Goal: Information Seeking & Learning: Learn about a topic

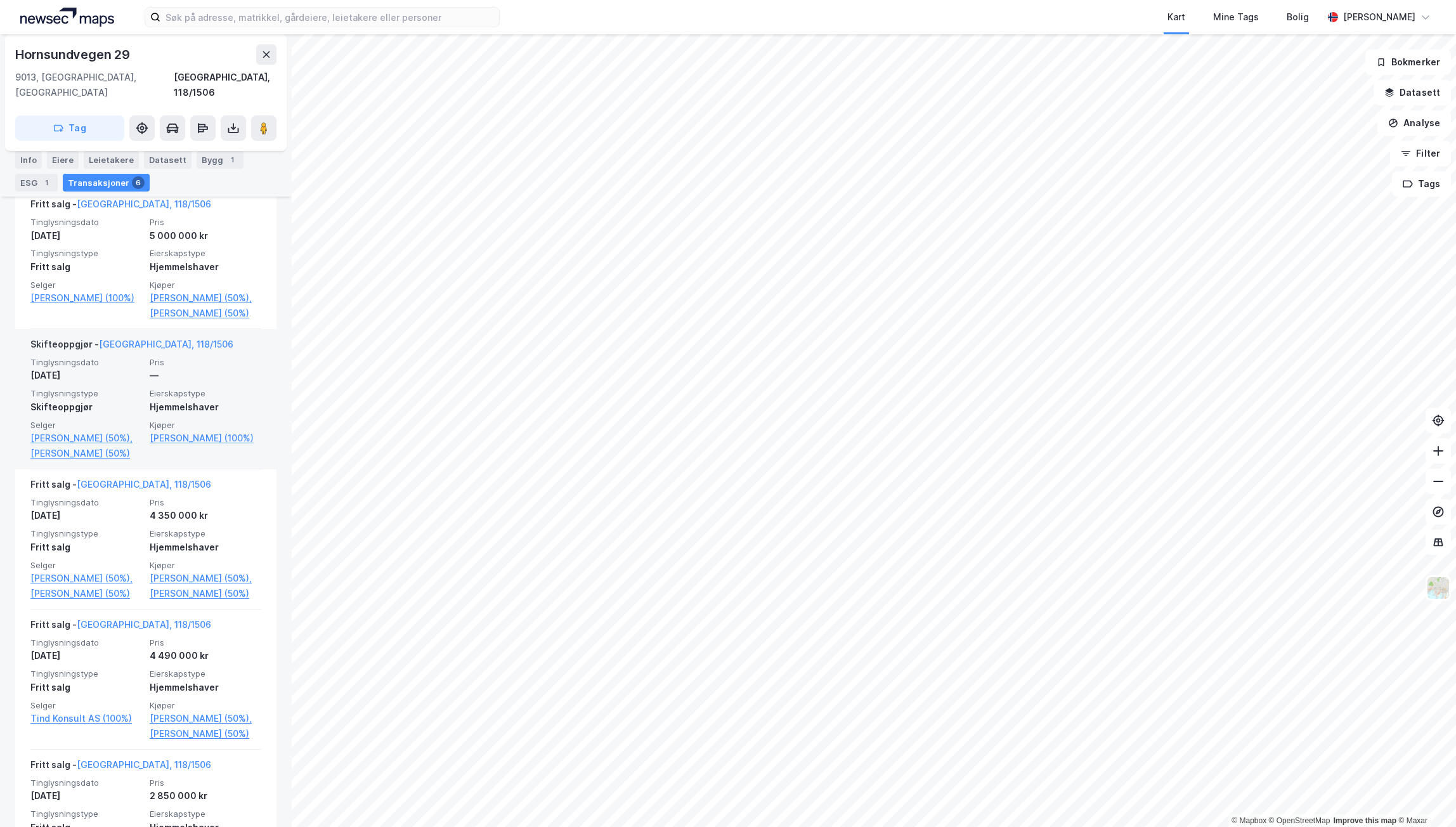
scroll to position [380, 0]
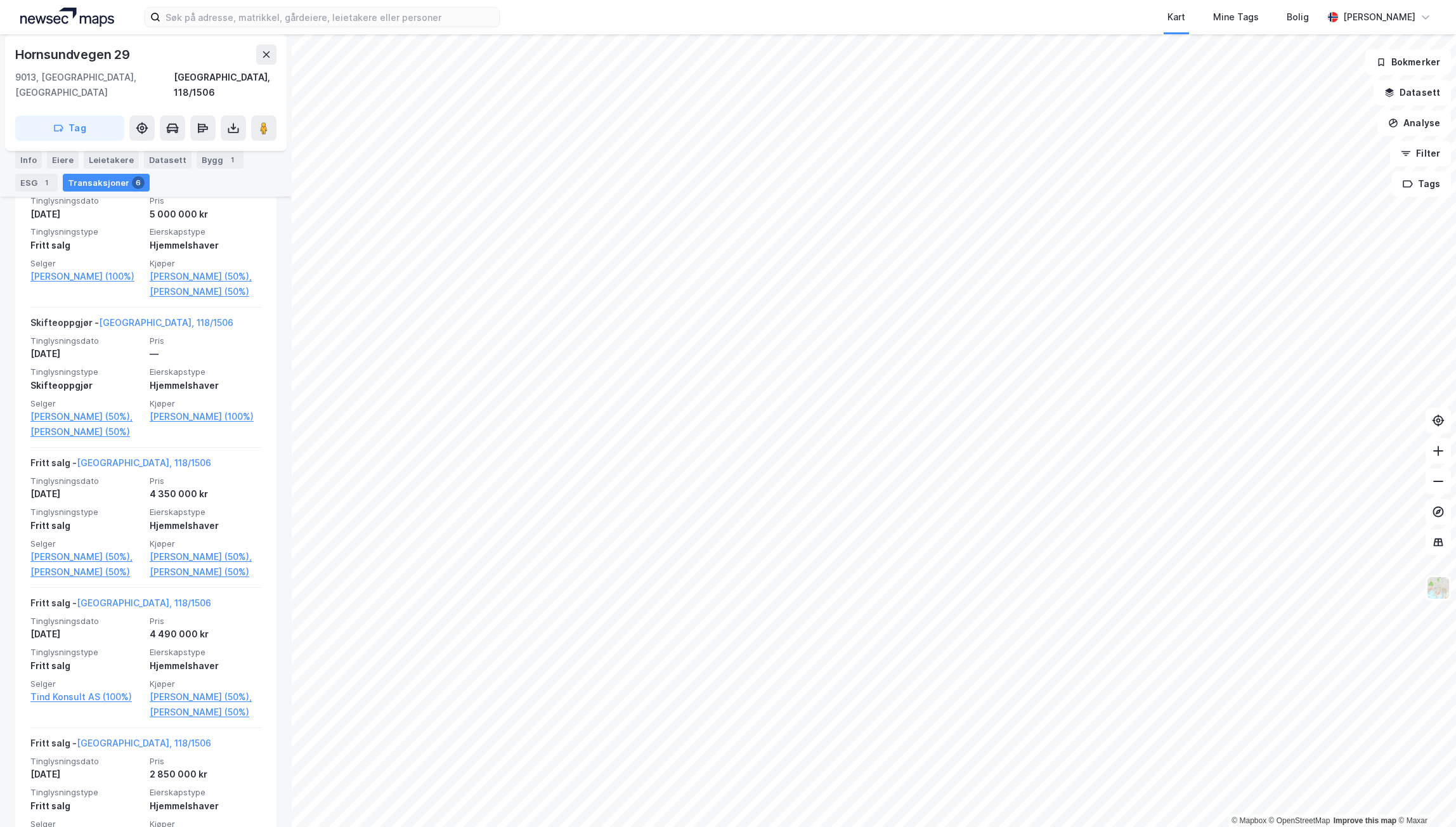
drag, startPoint x: 247, startPoint y: 486, endPoint x: 269, endPoint y: 440, distance: 51.0
click at [269, 440] on div "[STREET_ADDRESS], 118/1506 Tag Hjemmelshaver [PERSON_NAME] 50% [PERSON_NAME] 50…" at bounding box center [145, 430] width 291 height 793
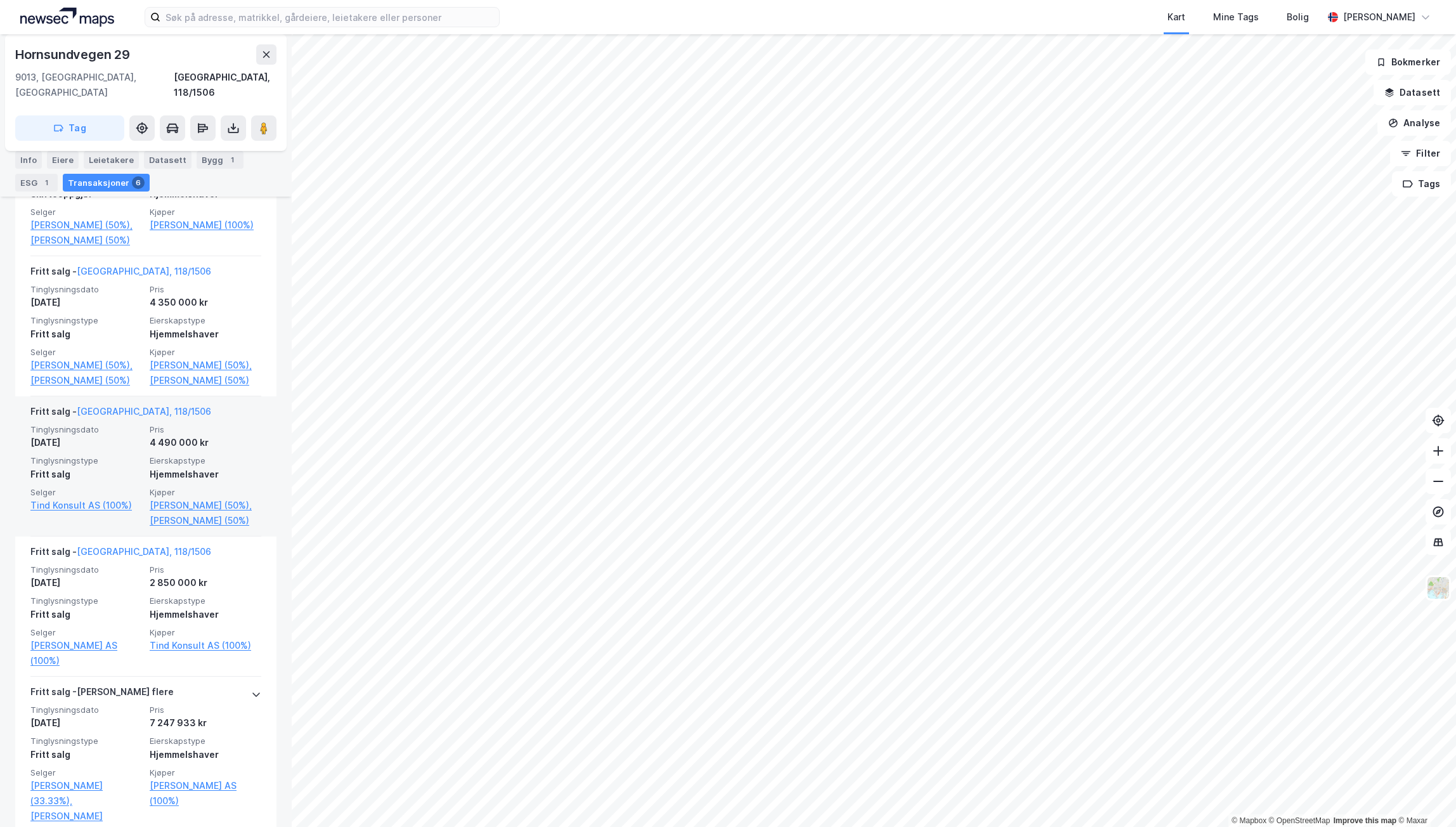
scroll to position [493, 0]
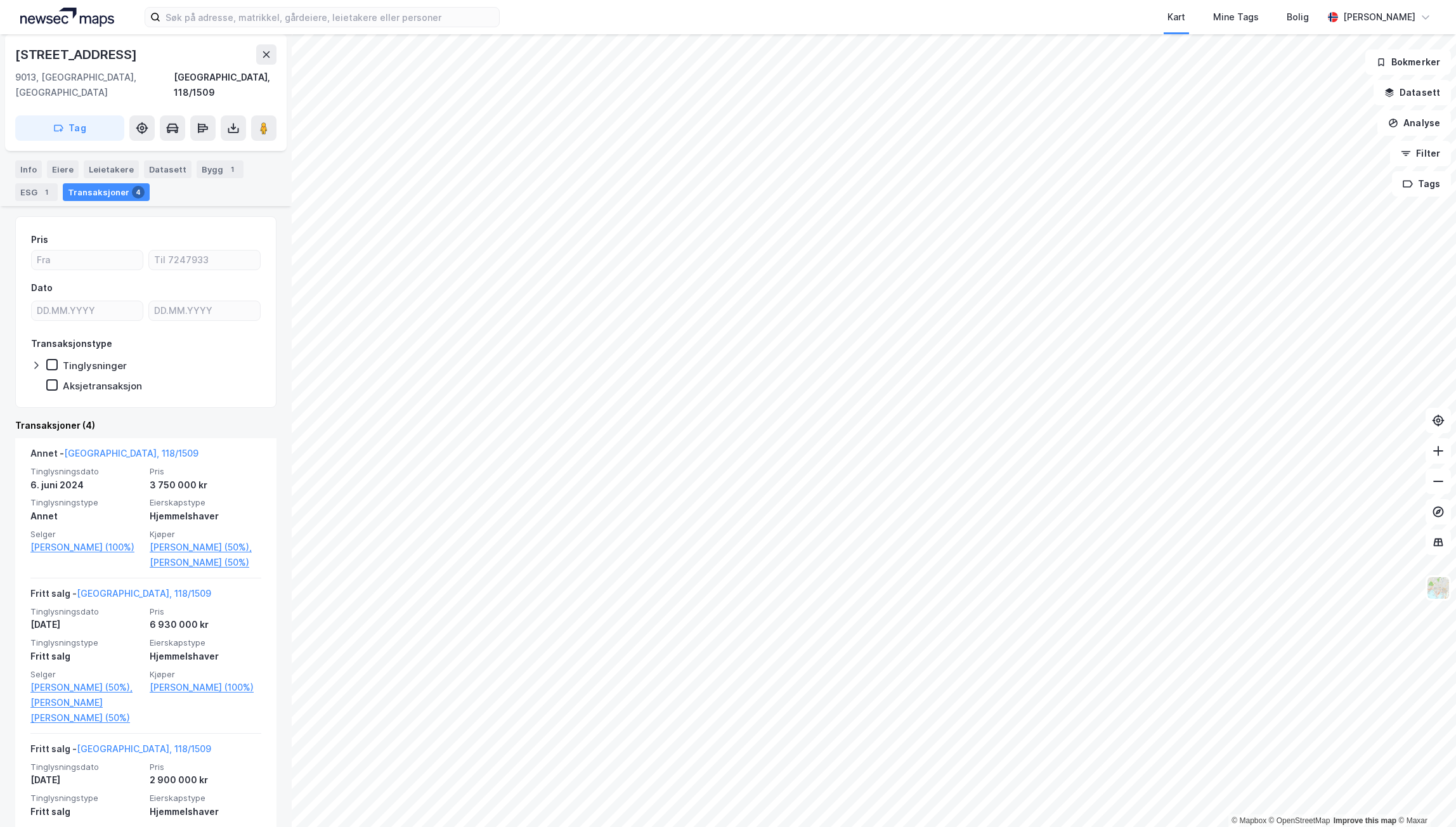
scroll to position [127, 0]
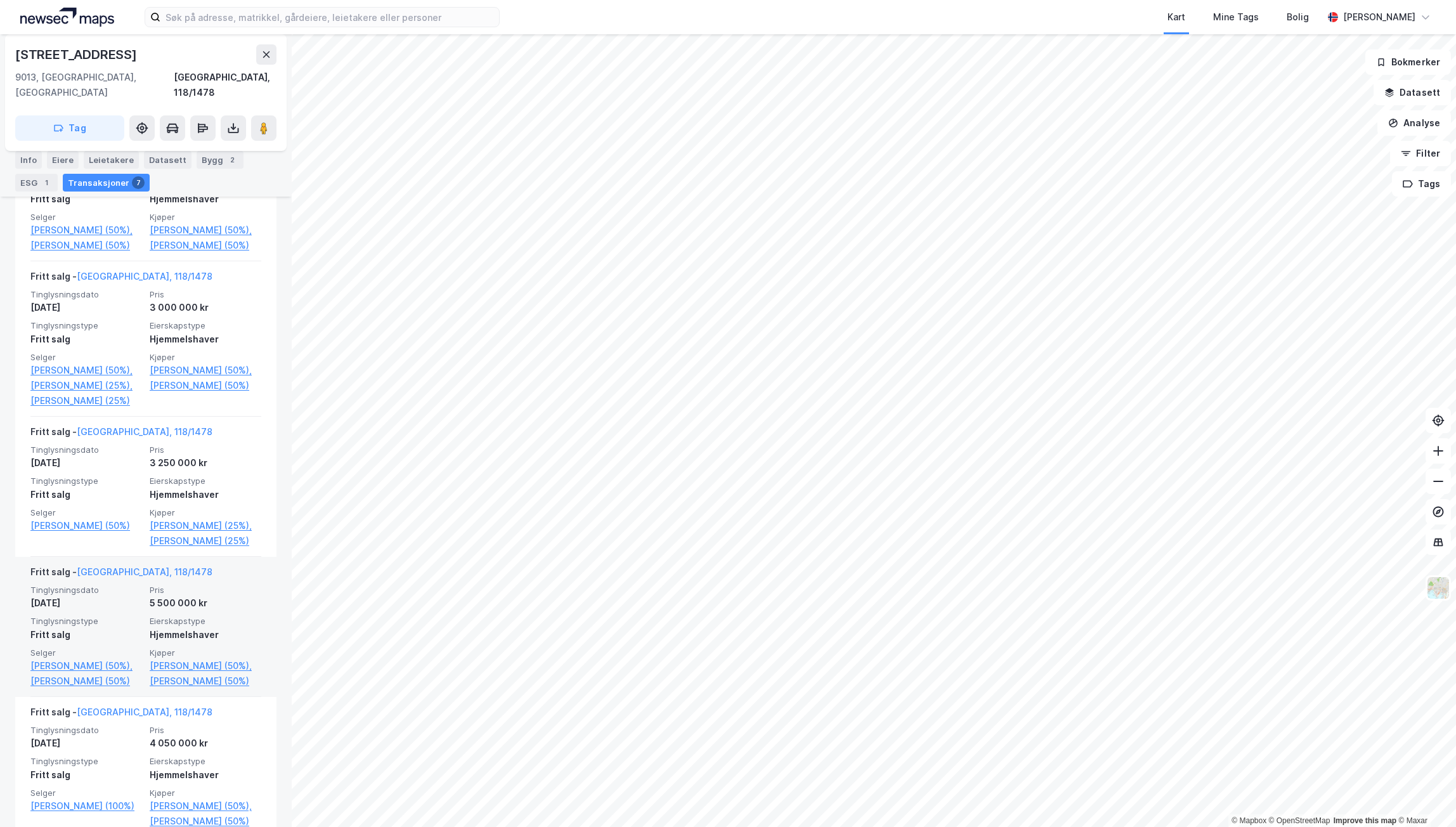
scroll to position [444, 0]
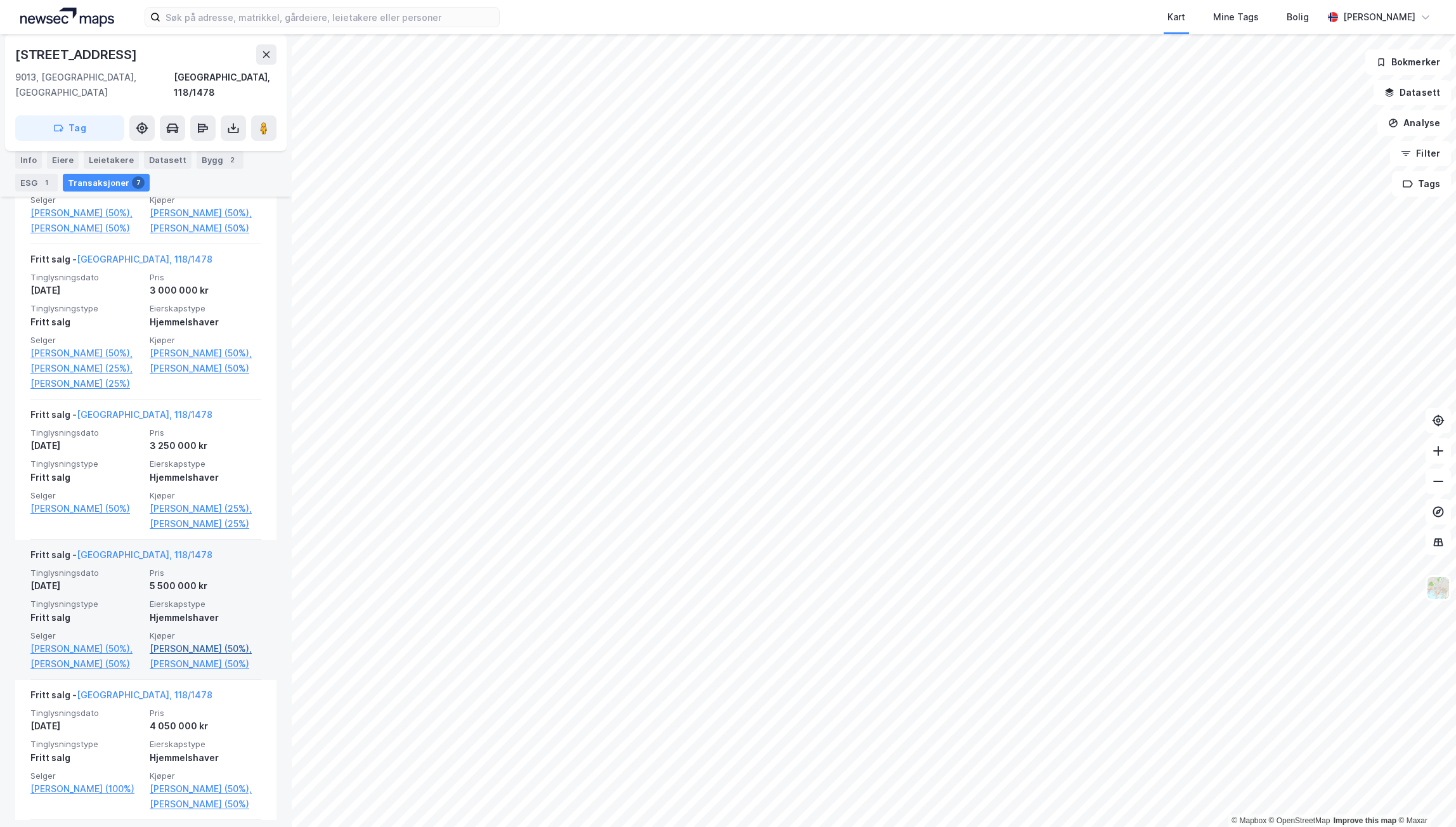
click at [195, 650] on link "[PERSON_NAME] (50%)," at bounding box center [206, 648] width 112 height 15
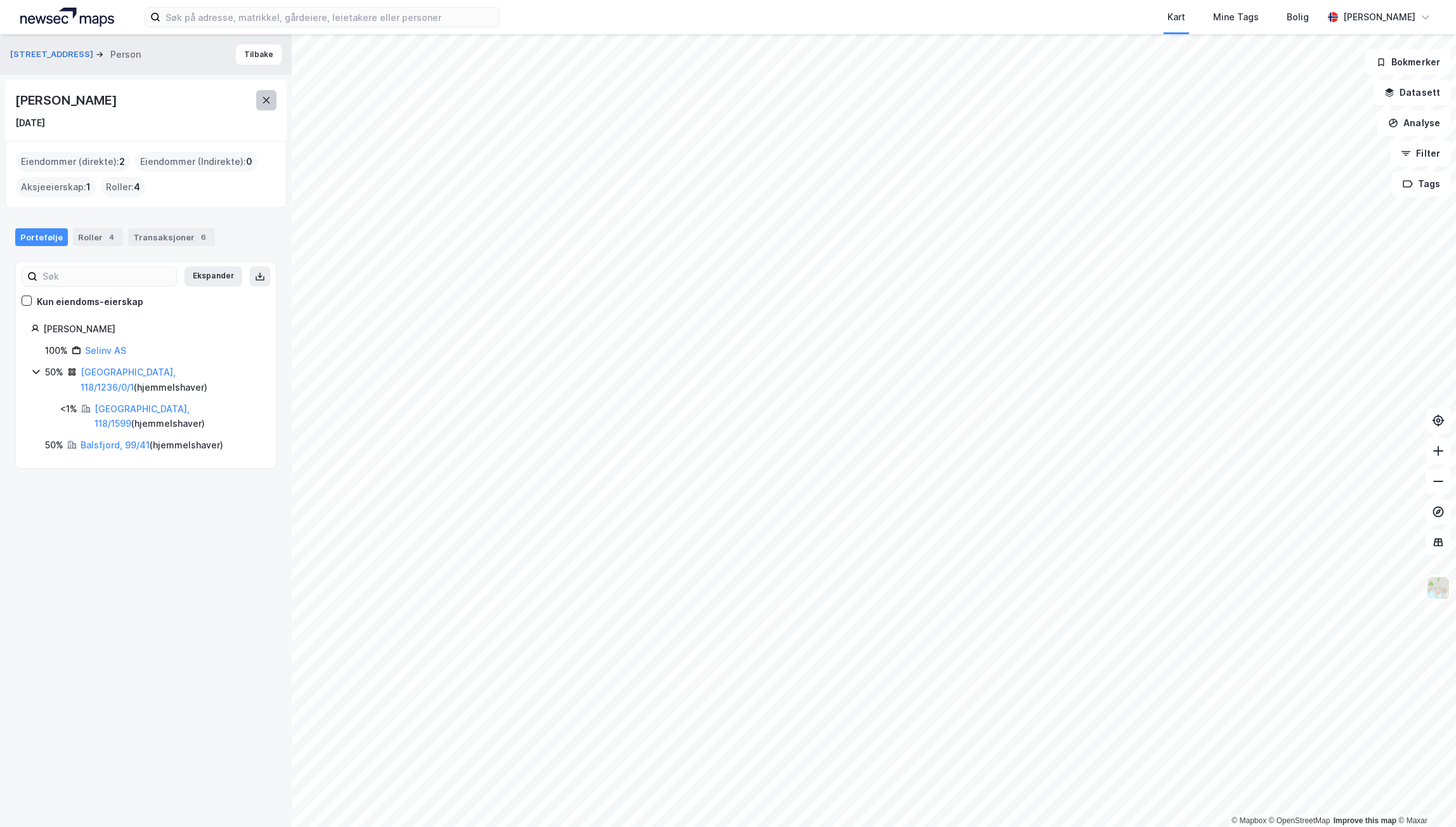
click at [270, 105] on icon at bounding box center [266, 101] width 10 height 10
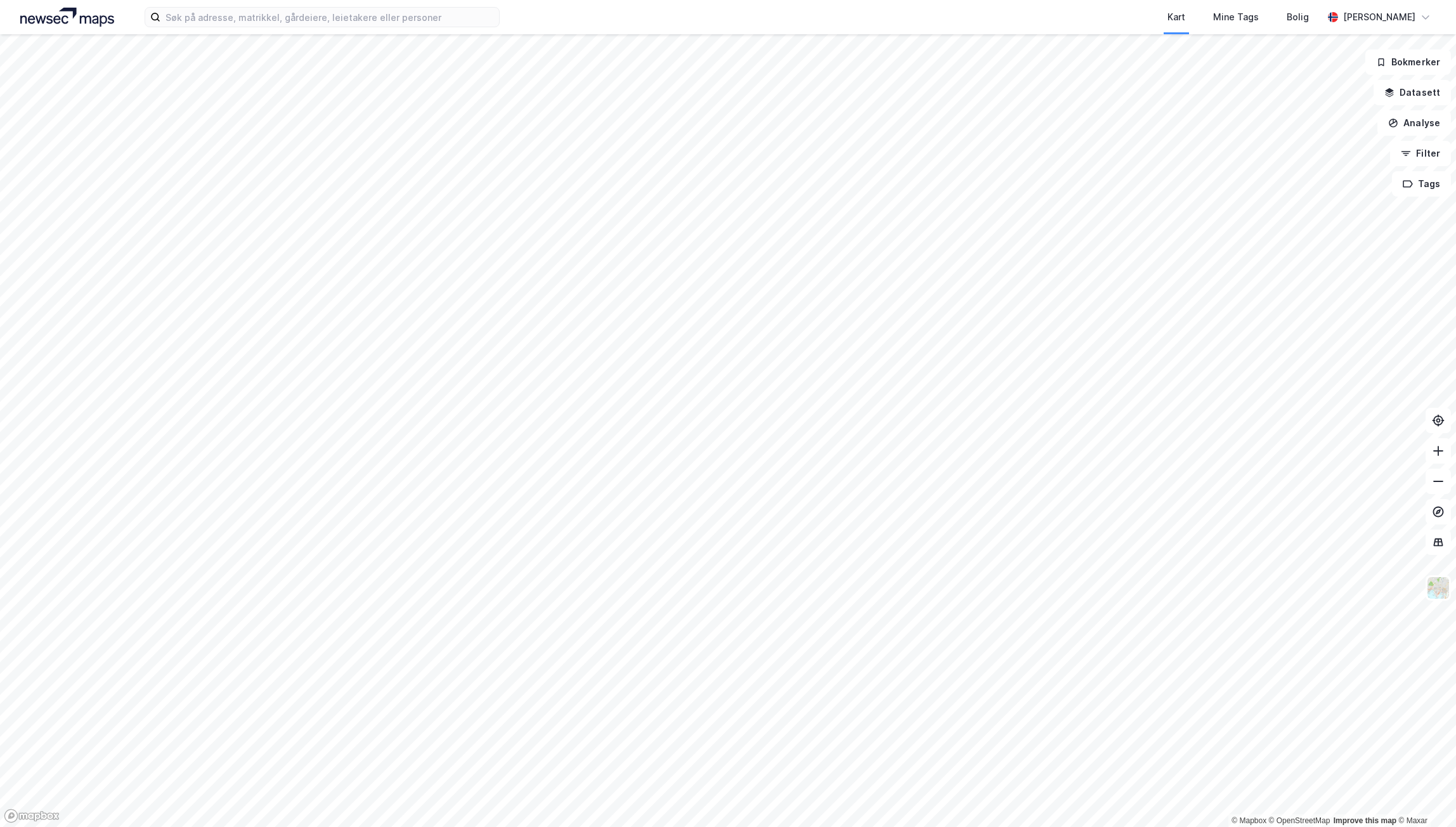
drag, startPoint x: 858, startPoint y: 31, endPoint x: 841, endPoint y: 32, distance: 17.0
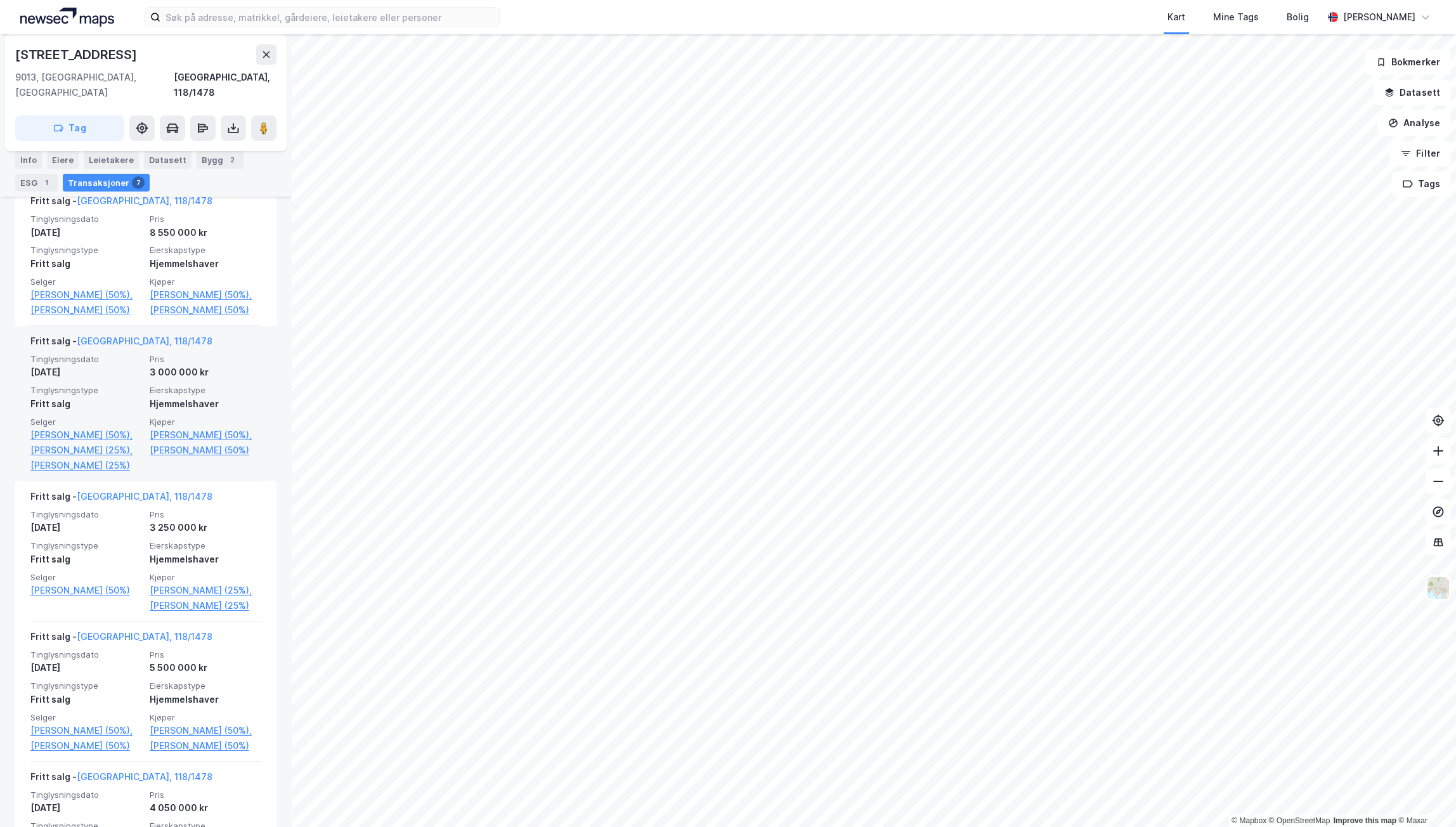
scroll to position [380, 0]
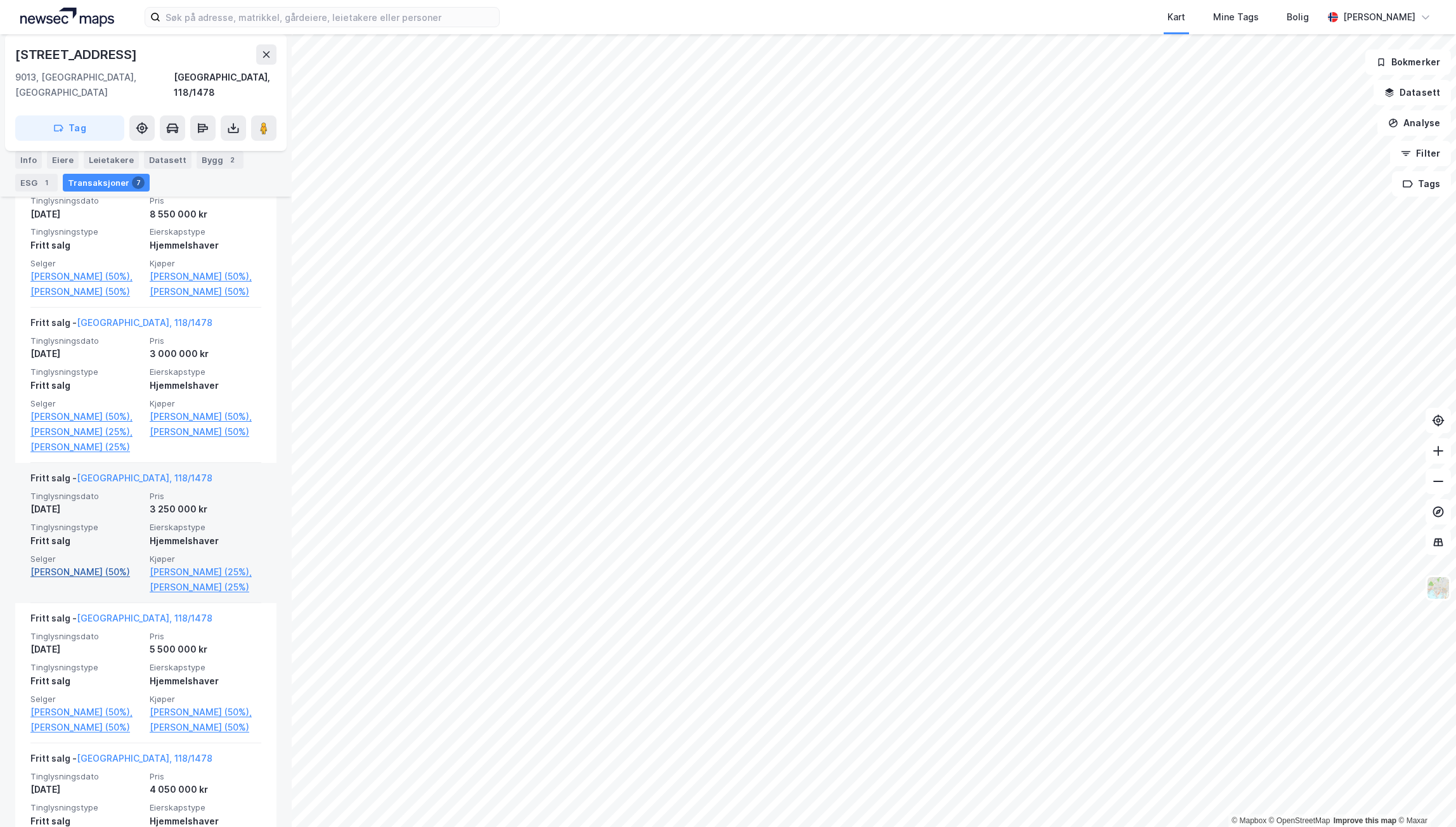
click at [91, 569] on link "[PERSON_NAME] (50%)" at bounding box center [86, 571] width 112 height 15
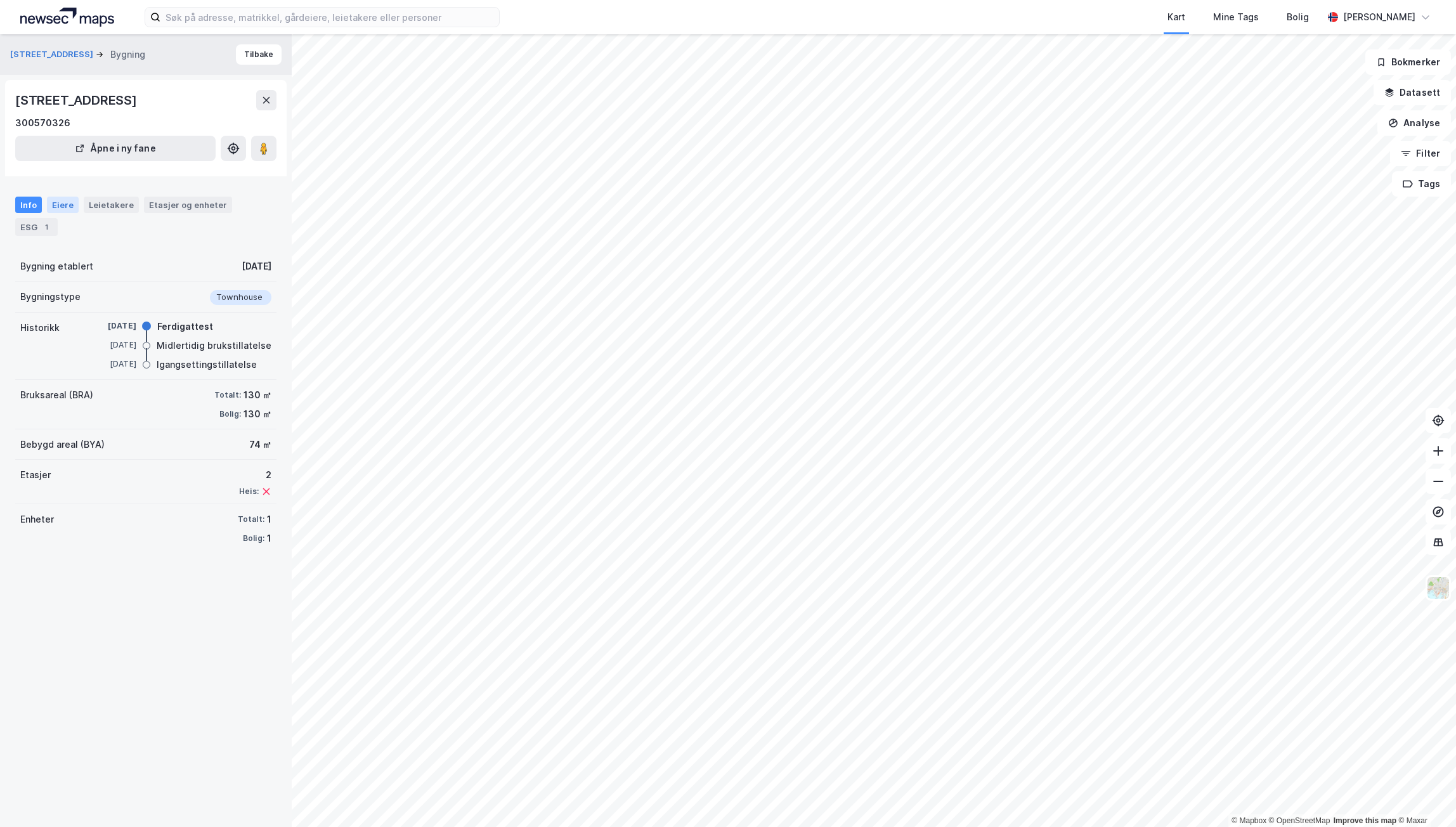
click at [55, 201] on div "Eiere" at bounding box center [62, 204] width 32 height 16
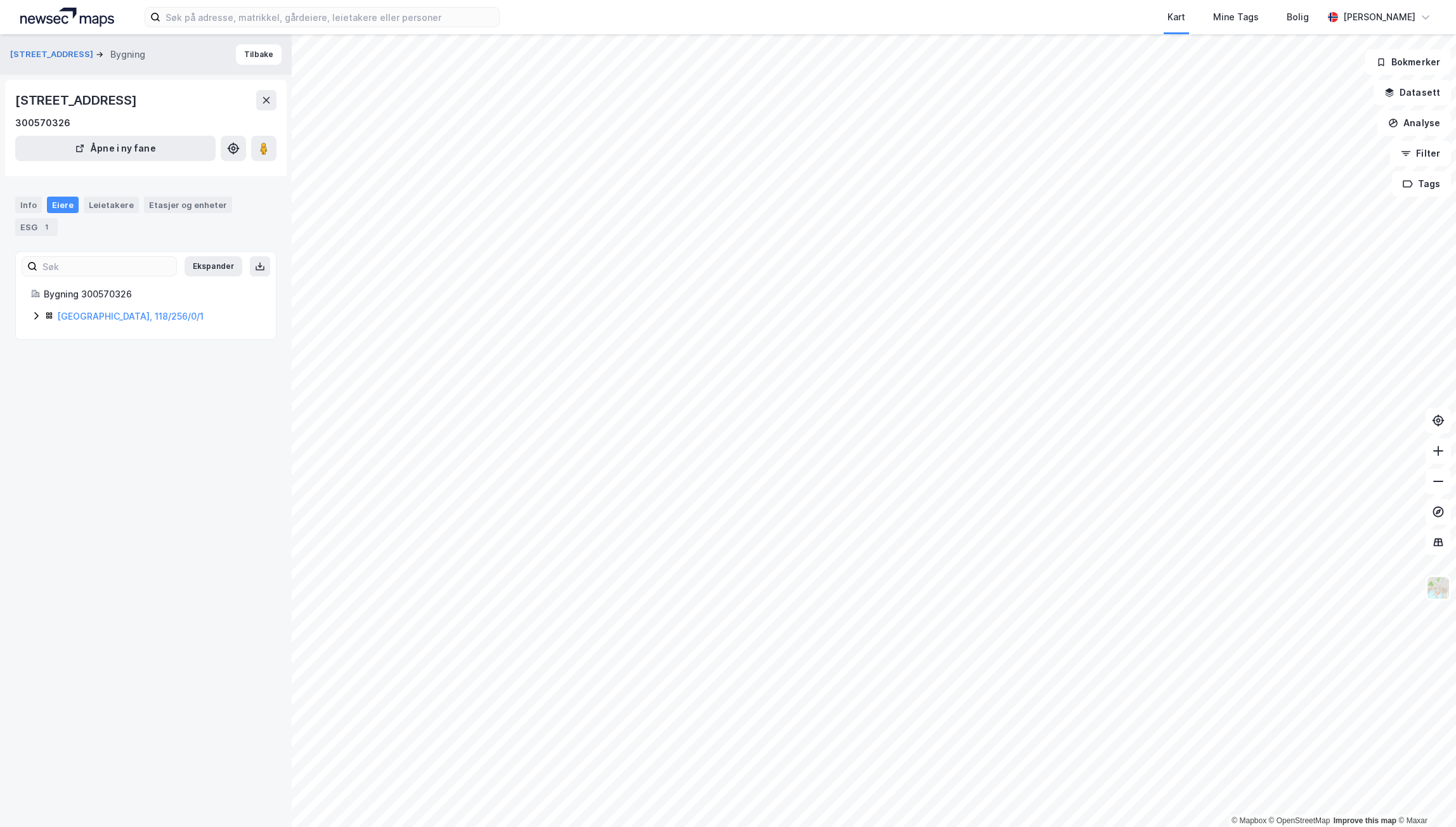
click at [35, 314] on icon at bounding box center [36, 316] width 4 height 8
click at [37, 314] on icon at bounding box center [36, 316] width 10 height 10
click at [40, 290] on icon at bounding box center [36, 293] width 10 height 10
click at [34, 291] on icon at bounding box center [36, 293] width 10 height 10
click at [35, 290] on icon at bounding box center [36, 293] width 10 height 10
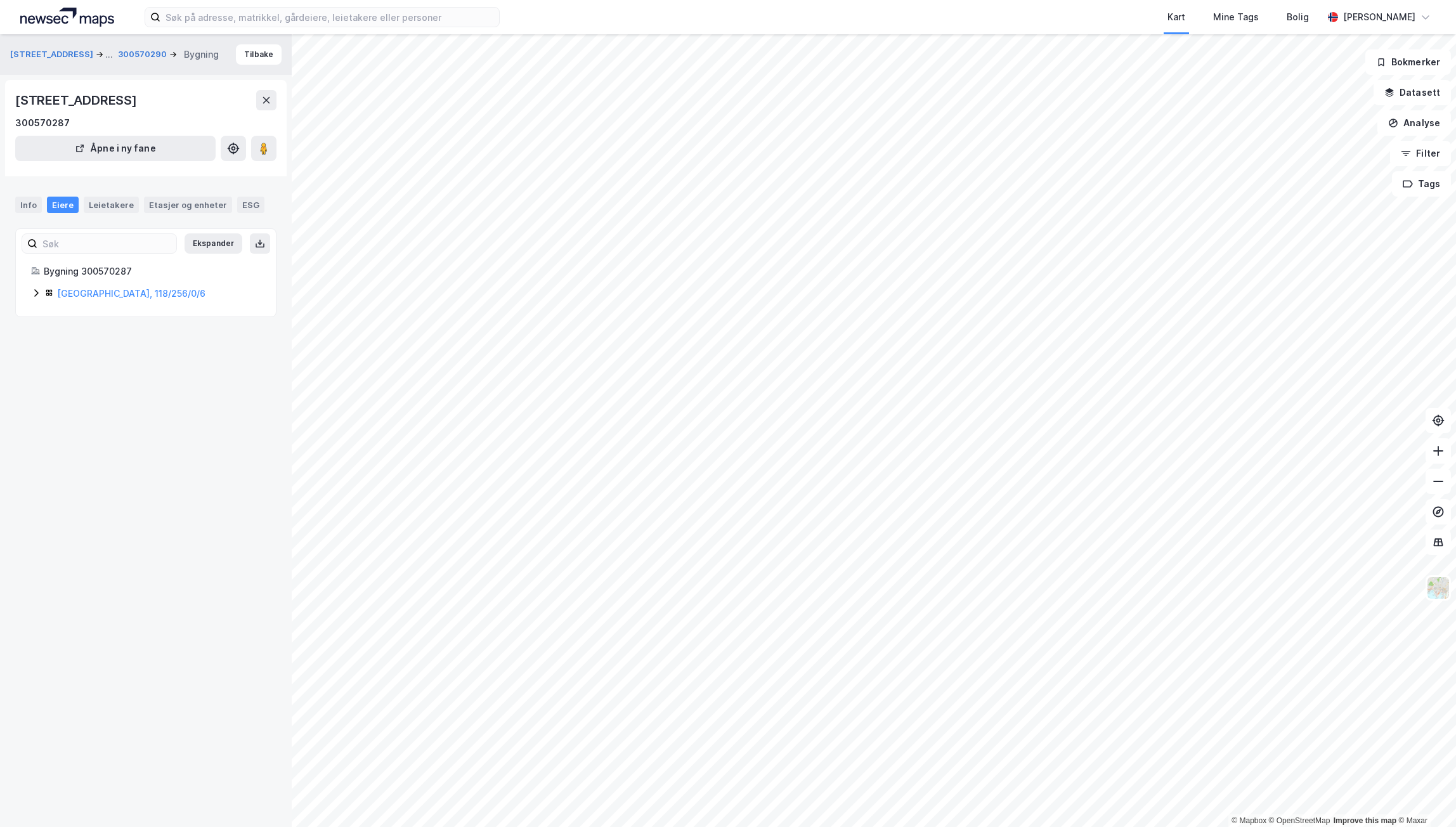
click at [37, 291] on icon at bounding box center [36, 293] width 10 height 10
click at [31, 314] on div "Bygning 300570285 [GEOGRAPHIC_DATA], 118/256/0/7" at bounding box center [145, 305] width 260 height 38
click at [36, 314] on icon at bounding box center [36, 316] width 10 height 10
click at [39, 289] on icon at bounding box center [36, 293] width 10 height 10
click at [36, 317] on icon at bounding box center [36, 317] width 10 height 10
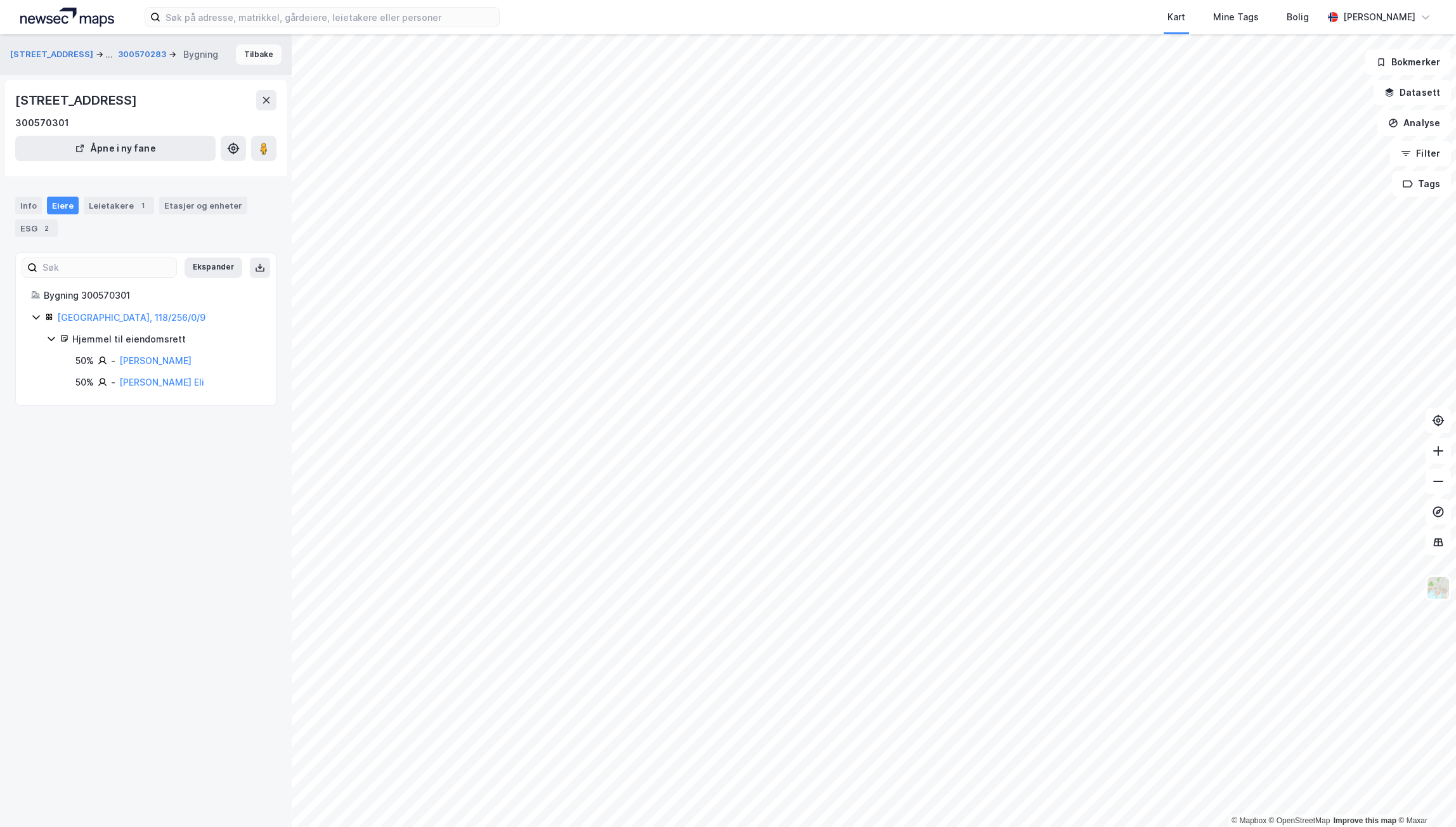
click at [239, 53] on button "Tilbake" at bounding box center [258, 54] width 45 height 20
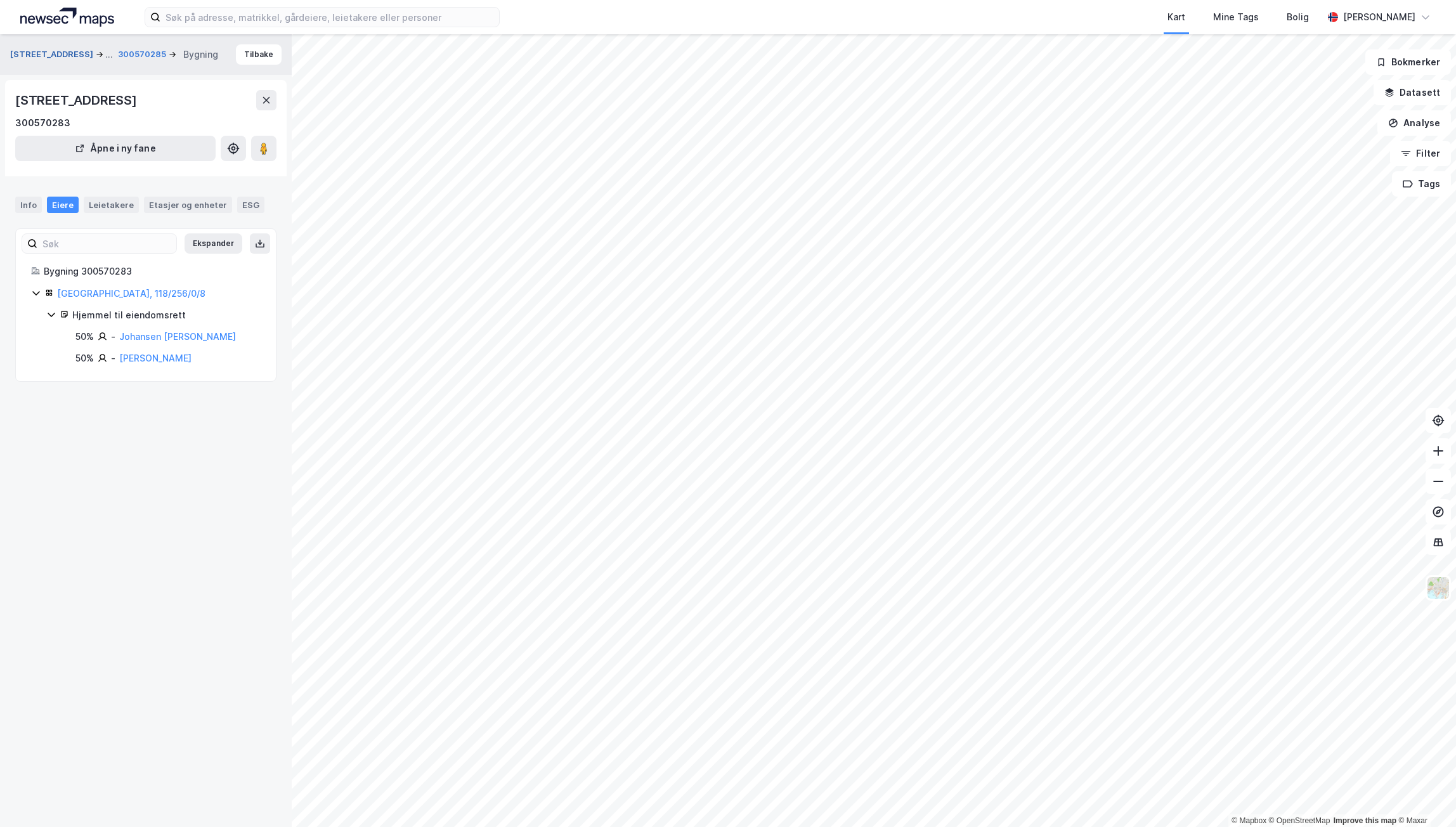
click at [47, 55] on button "[STREET_ADDRESS]" at bounding box center [53, 54] width 86 height 15
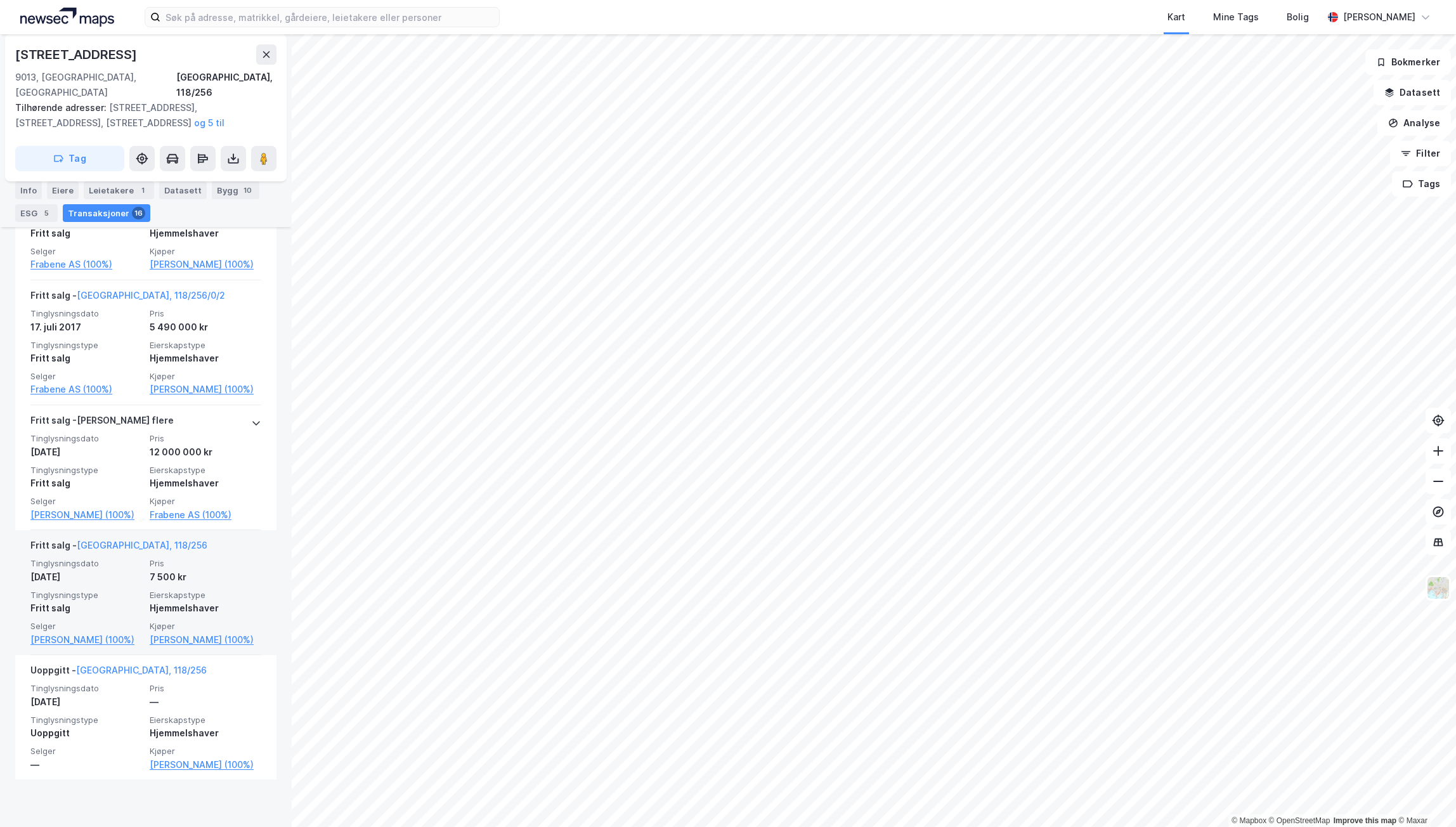
scroll to position [2179, 0]
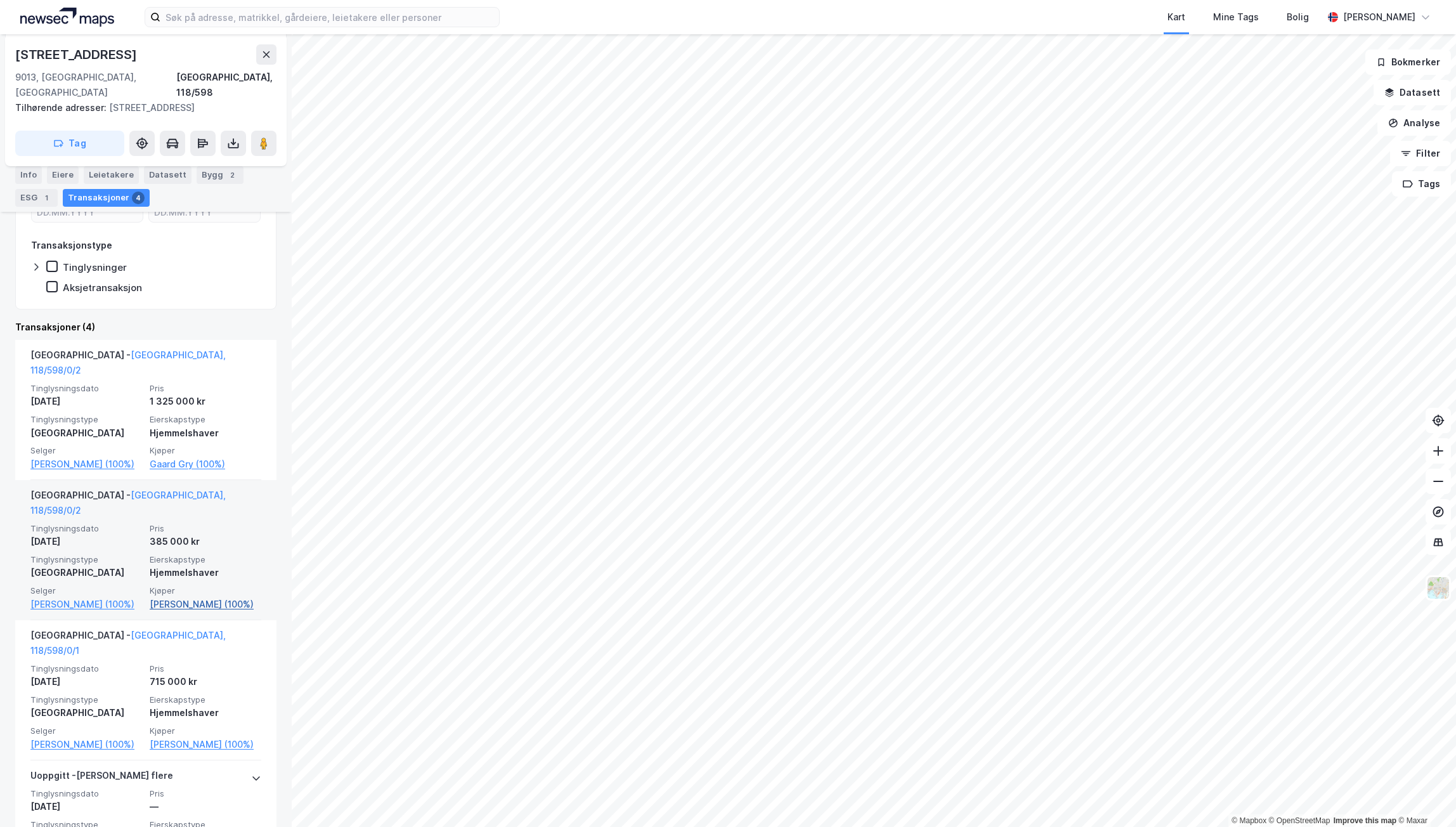
scroll to position [254, 0]
